Goal: Browse casually: Explore the website without a specific task or goal

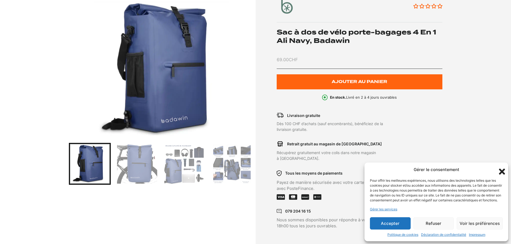
click at [147, 175] on img "Go to slide 2" at bounding box center [137, 164] width 40 height 40
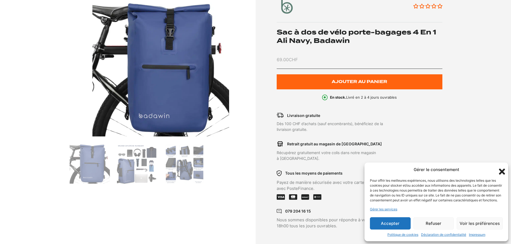
scroll to position [84, 0]
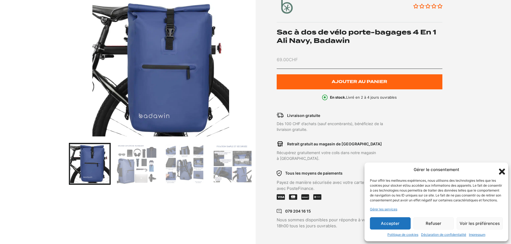
click at [147, 165] on img "Go to slide 3" at bounding box center [137, 164] width 40 height 40
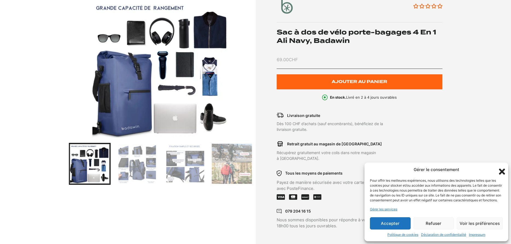
click at [144, 167] on img "Go to slide 4" at bounding box center [137, 164] width 40 height 40
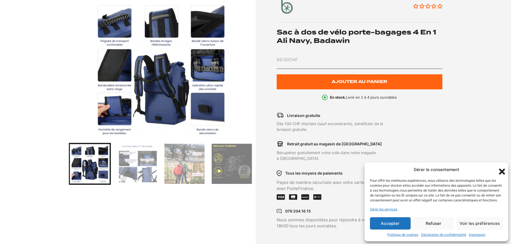
click at [149, 167] on img "Go to slide 5" at bounding box center [137, 164] width 40 height 40
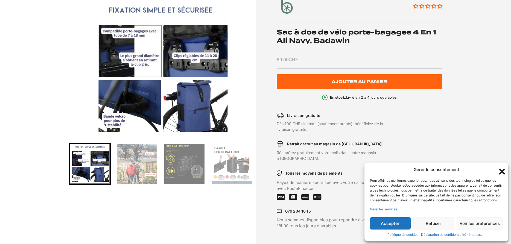
click at [162, 167] on div at bounding box center [161, 164] width 184 height 42
click at [178, 166] on img "Go to slide 7" at bounding box center [184, 164] width 40 height 40
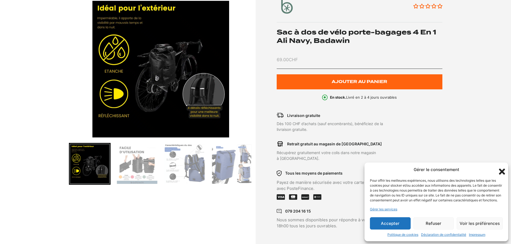
click at [206, 168] on div at bounding box center [161, 164] width 184 height 42
click at [224, 168] on img "Go to slide 10" at bounding box center [232, 164] width 40 height 40
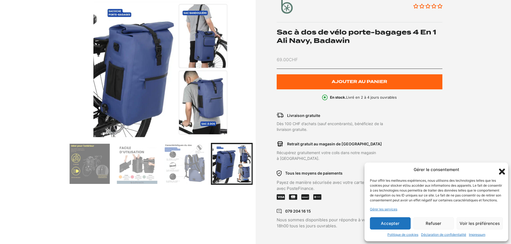
click at [240, 167] on img "Go to slide 10" at bounding box center [232, 164] width 40 height 40
click at [239, 165] on img "Go to slide 10" at bounding box center [232, 164] width 40 height 40
click at [193, 169] on img "Go to slide 9" at bounding box center [184, 164] width 40 height 40
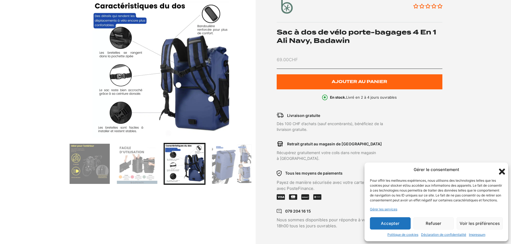
click at [148, 168] on img "Go to slide 8" at bounding box center [137, 164] width 40 height 40
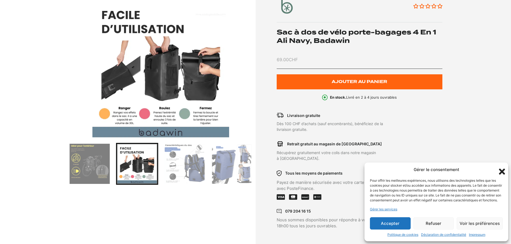
click at [106, 170] on img "Go to slide 7" at bounding box center [90, 164] width 40 height 40
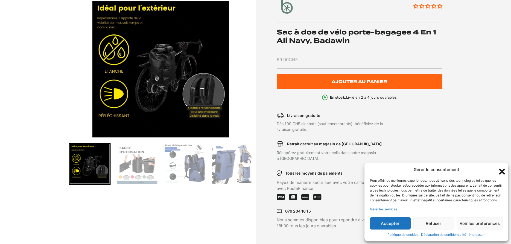
click at [95, 171] on img "Go to slide 7" at bounding box center [90, 164] width 40 height 40
